Goal: Task Accomplishment & Management: Manage account settings

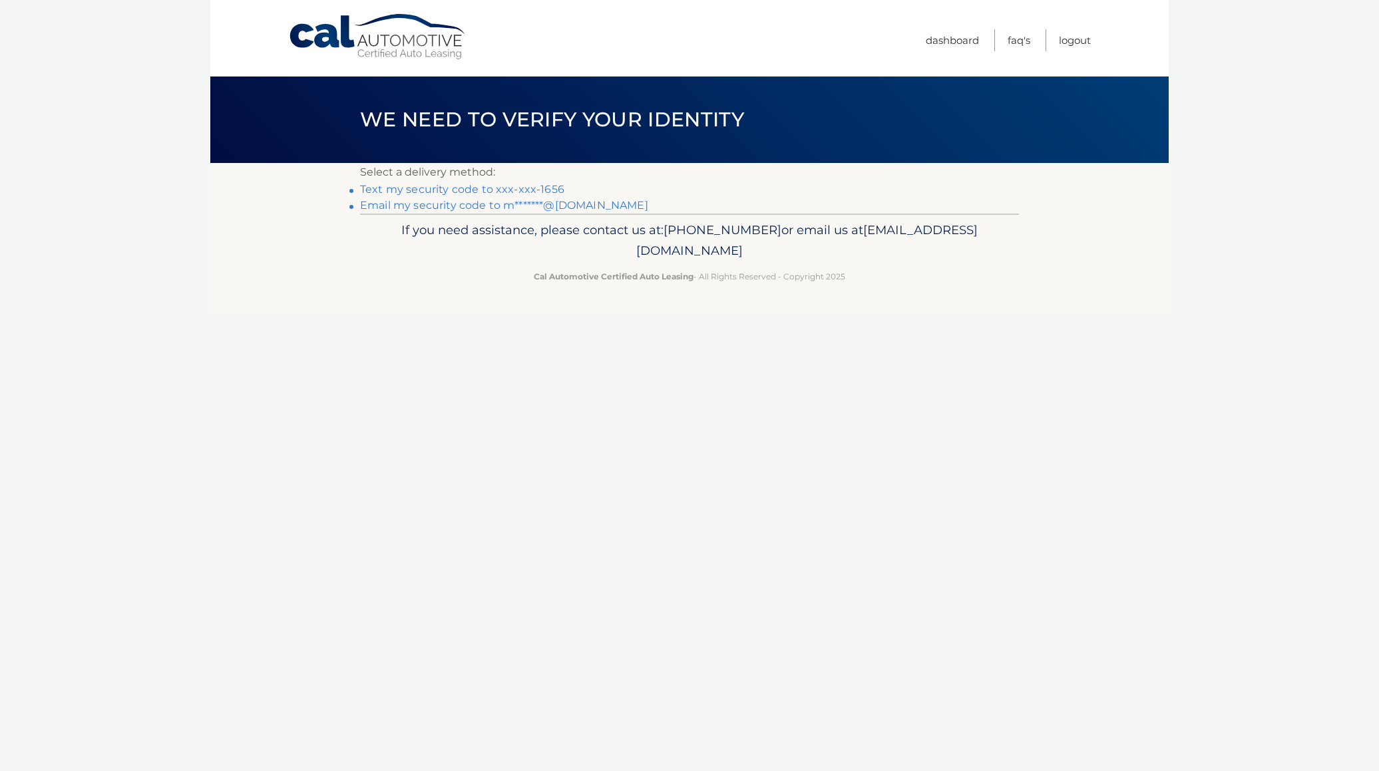
click at [439, 191] on link "Text my security code to xxx-xxx-1656" at bounding box center [462, 189] width 204 height 13
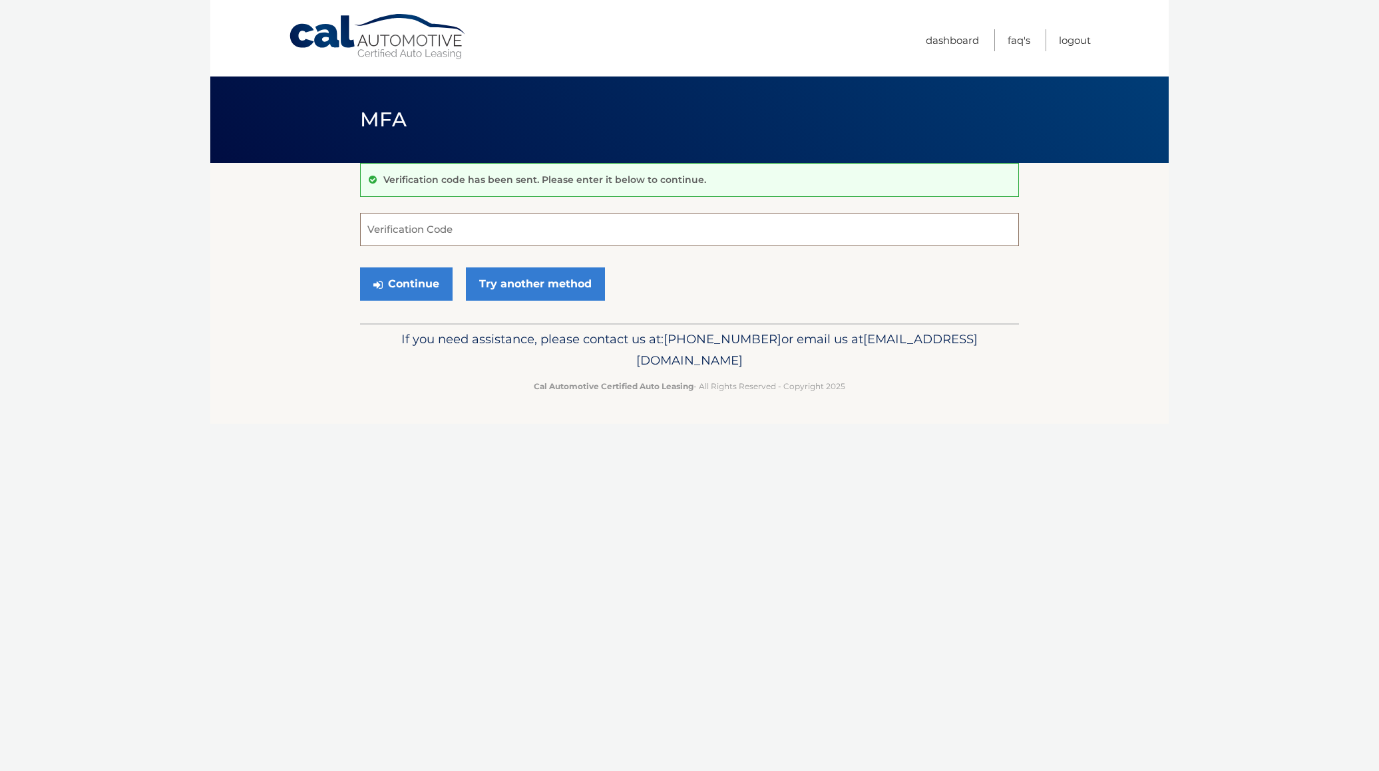
click at [455, 222] on input "Verification Code" at bounding box center [689, 229] width 659 height 33
type input "078788"
click at [411, 279] on button "Continue" at bounding box center [406, 284] width 93 height 33
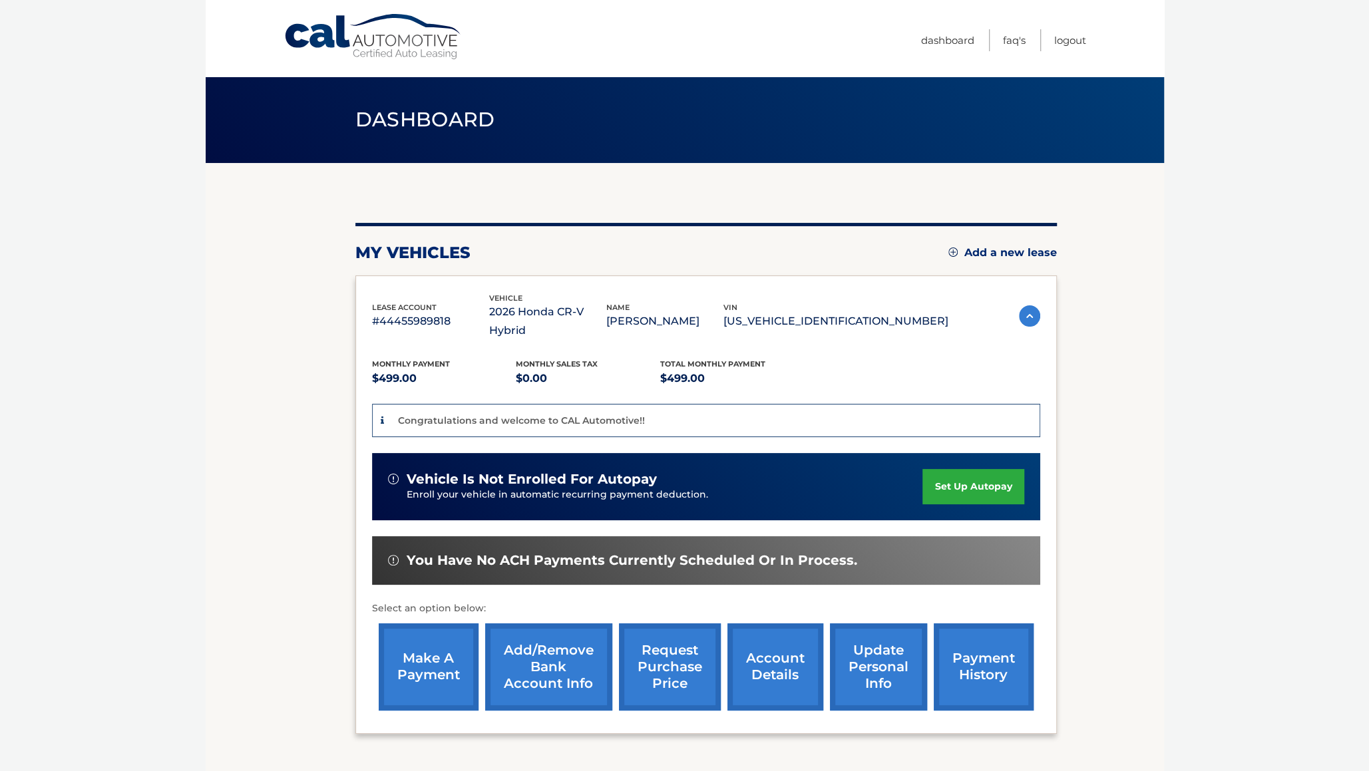
click at [755, 656] on link "account details" at bounding box center [776, 667] width 96 height 87
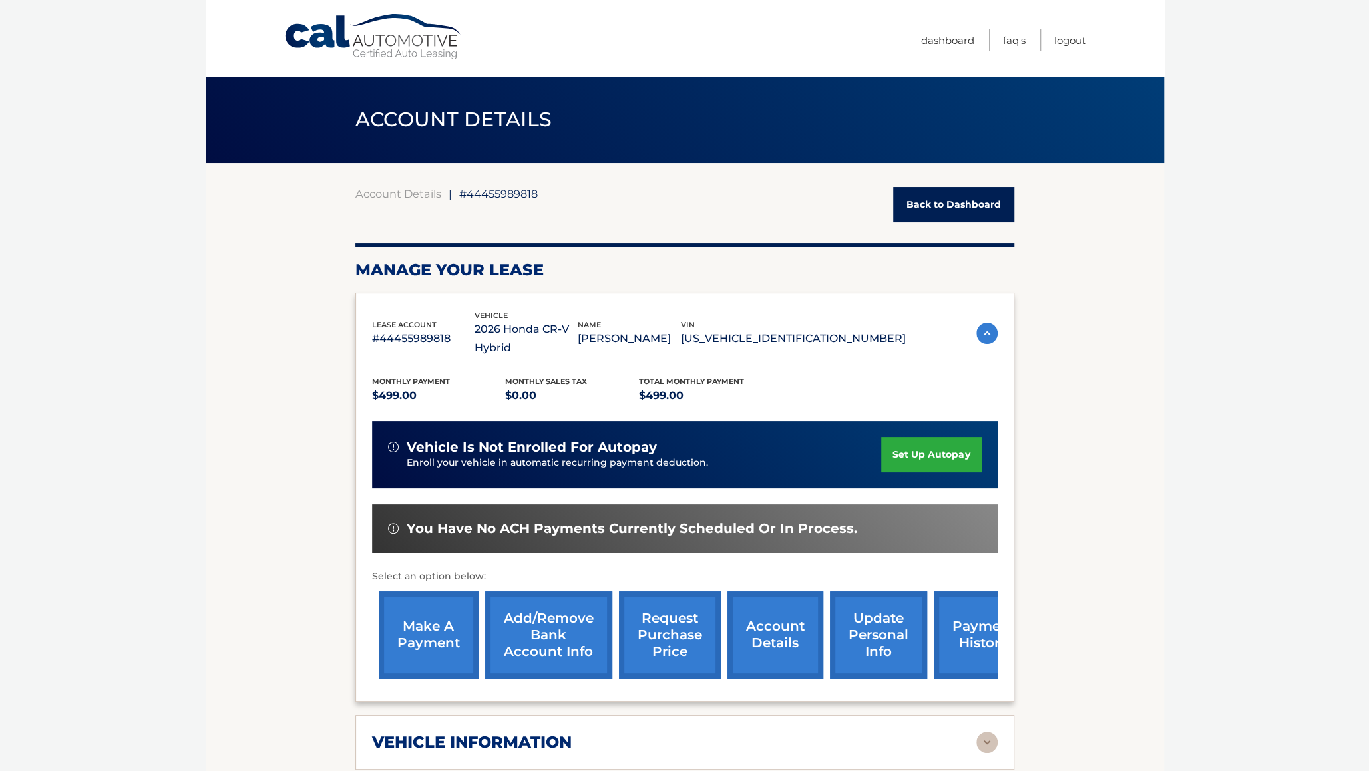
click at [385, 50] on link "Cal Automotive" at bounding box center [374, 36] width 180 height 47
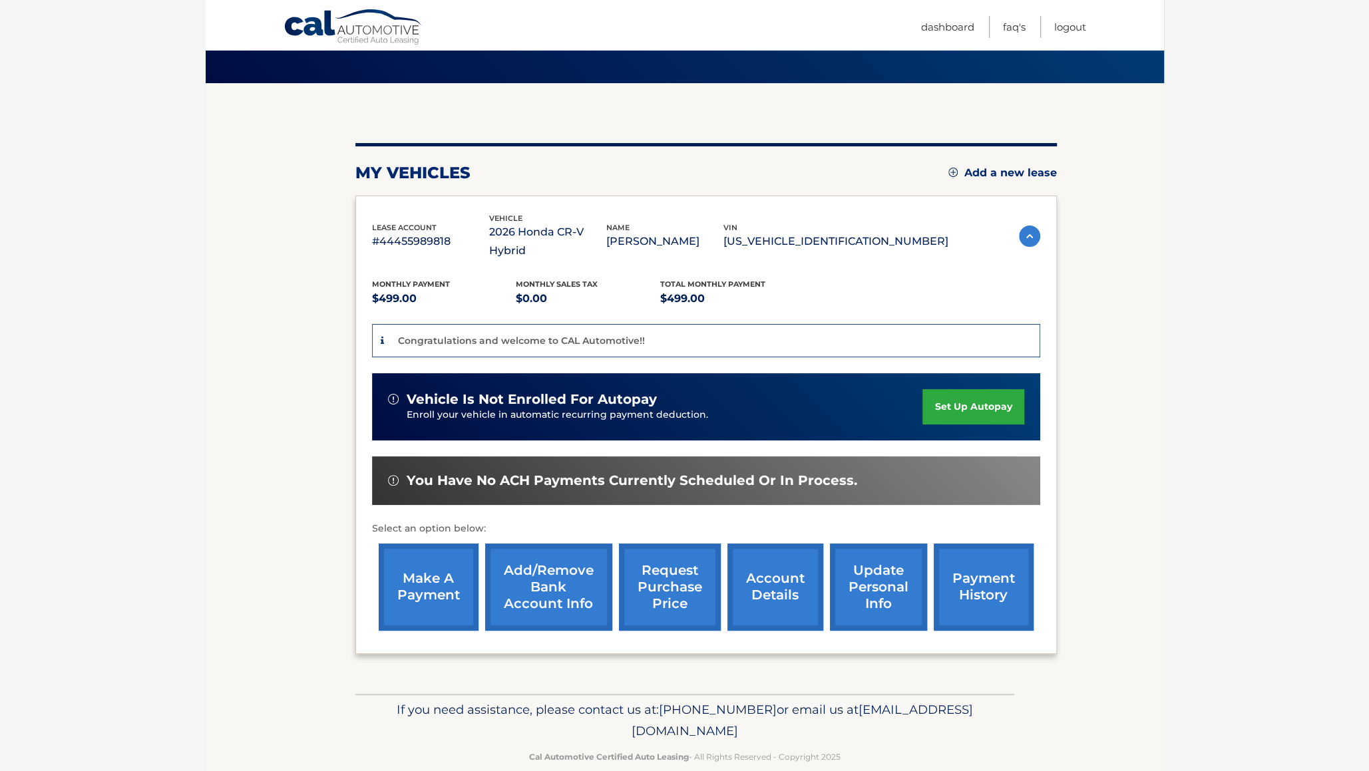
scroll to position [83, 0]
